Goal: Obtain resource: Download file/media

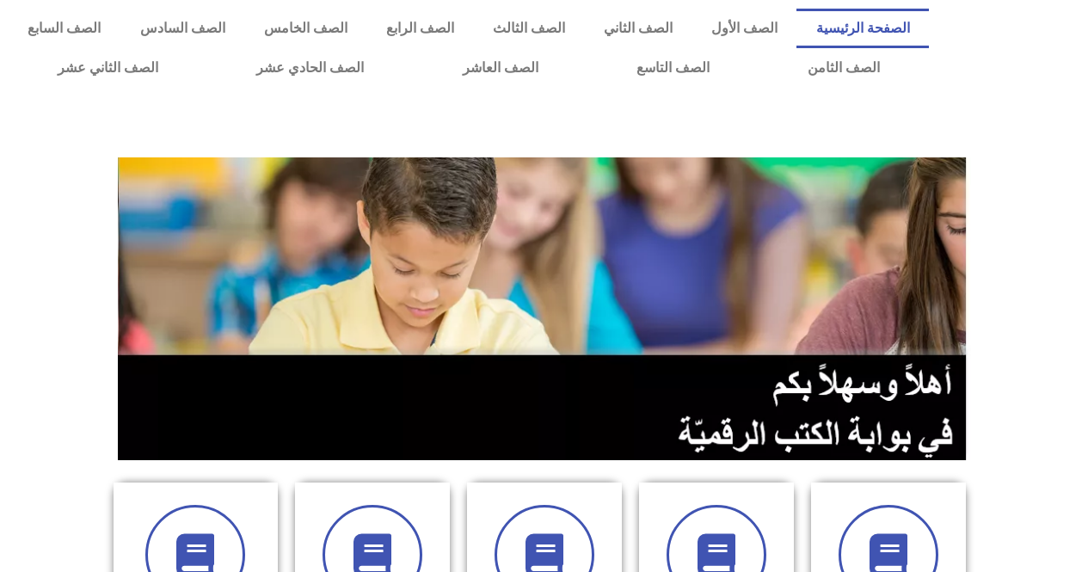
scroll to position [344, 0]
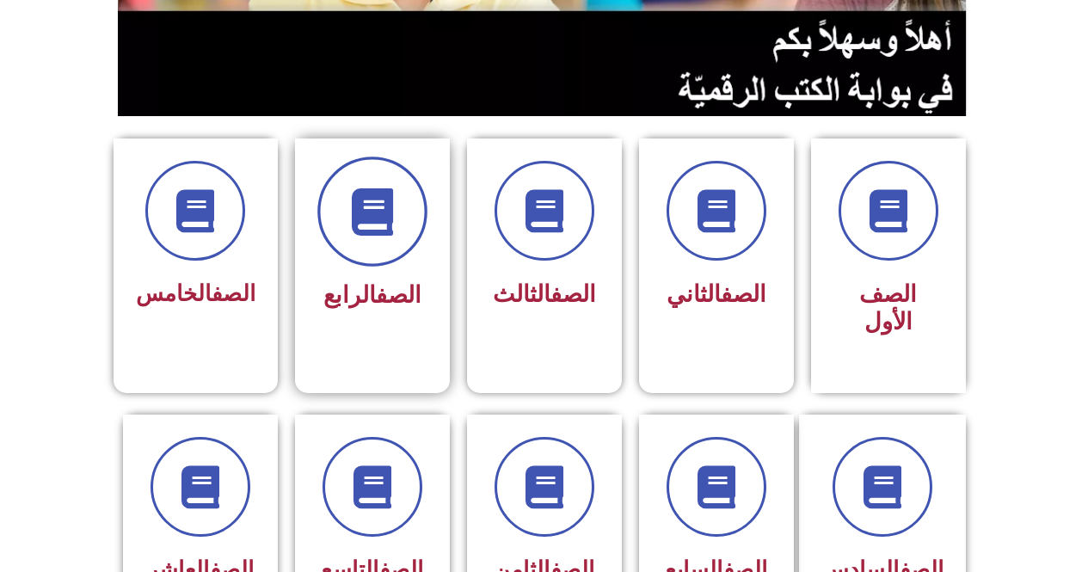
click at [366, 231] on icon at bounding box center [371, 211] width 47 height 47
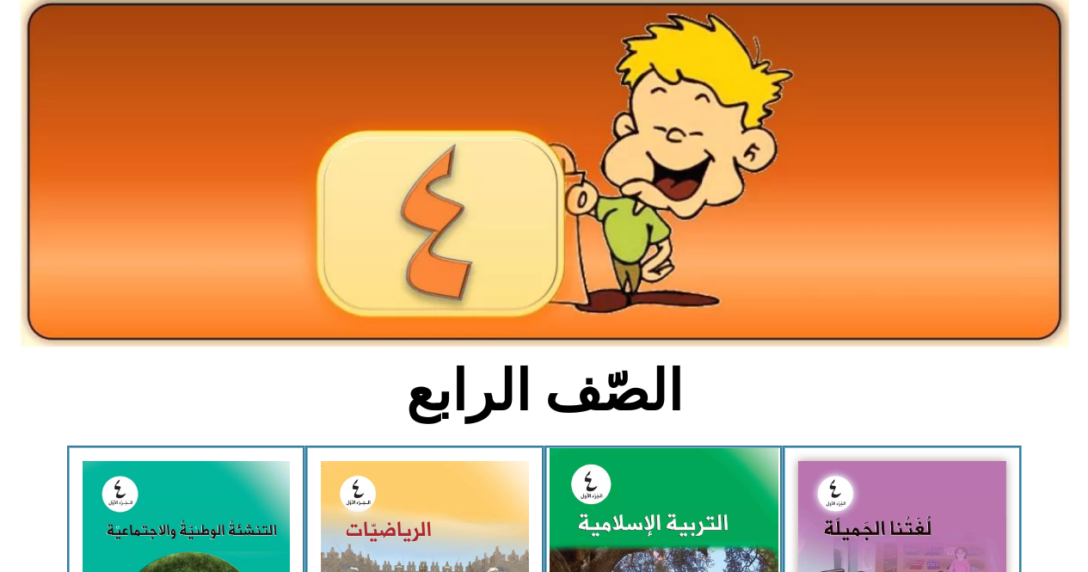
scroll to position [344, 0]
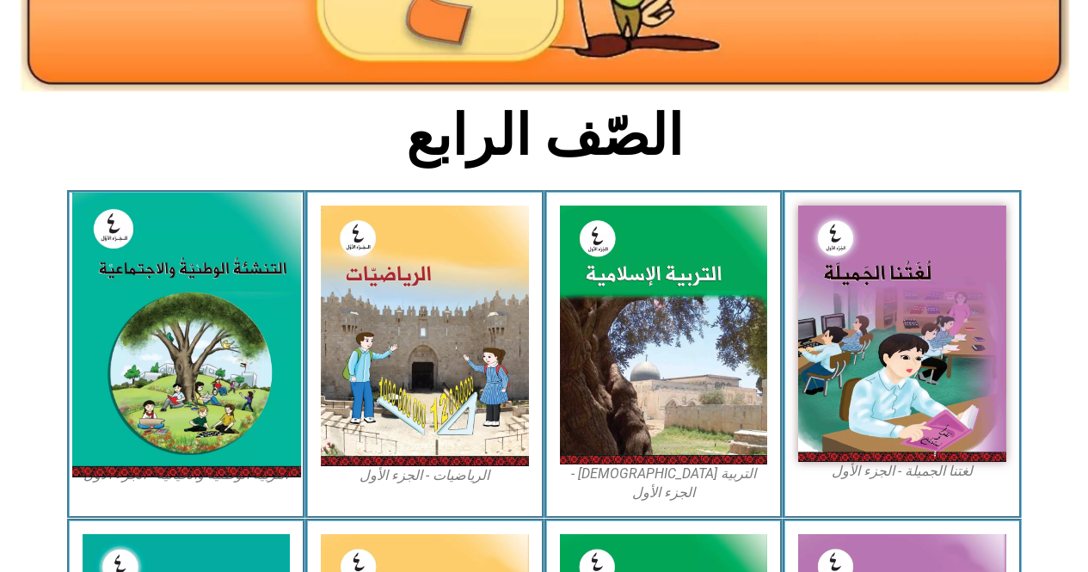
click at [230, 361] on img at bounding box center [185, 335] width 229 height 285
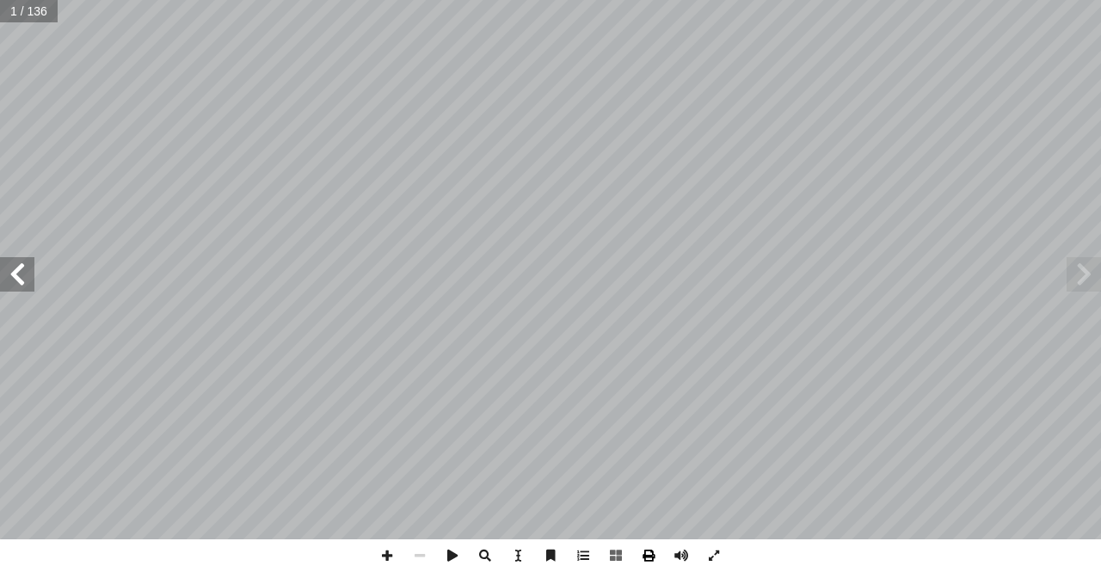
click at [657, 561] on span at bounding box center [648, 555] width 33 height 33
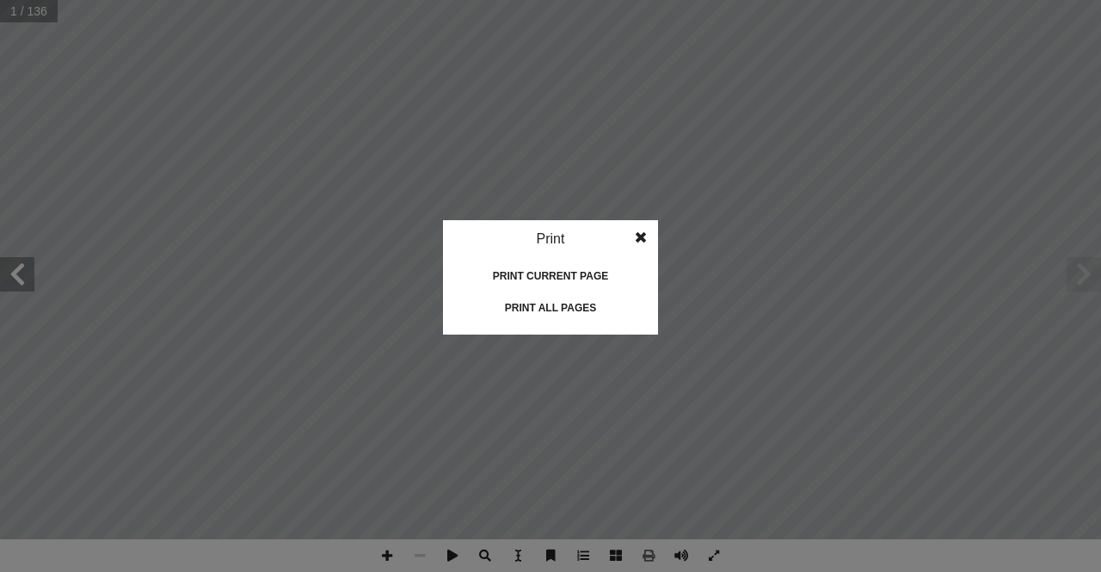
click at [566, 307] on div "Print all pages" at bounding box center [550, 308] width 172 height 28
